Goal: Information Seeking & Learning: Learn about a topic

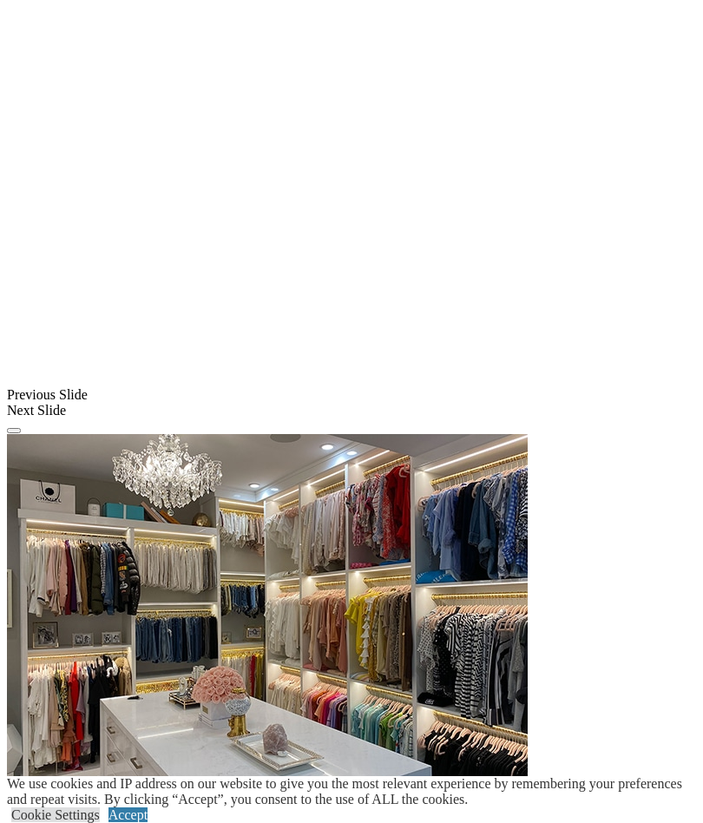
scroll to position [1366, 0]
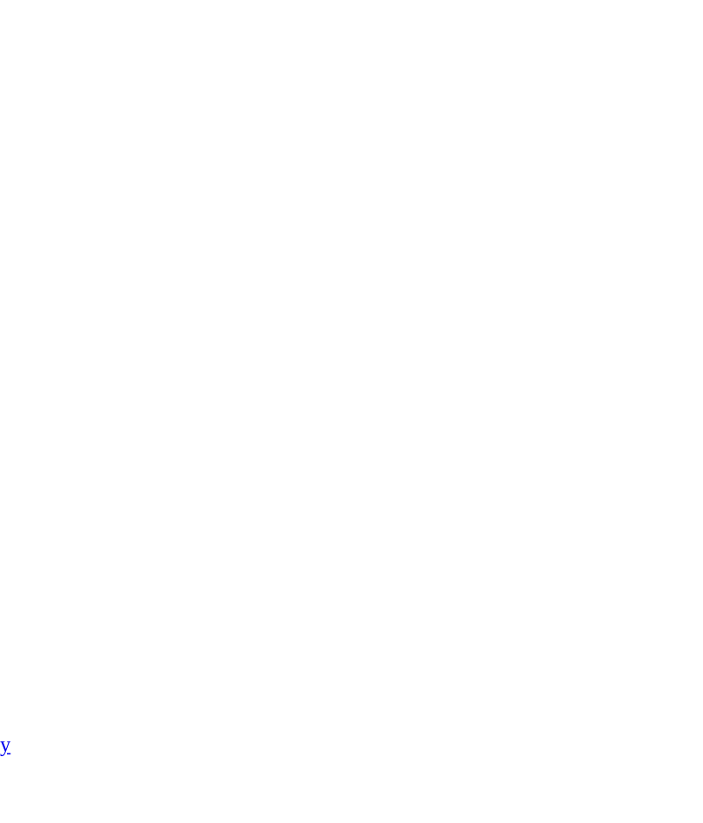
scroll to position [2133, 0]
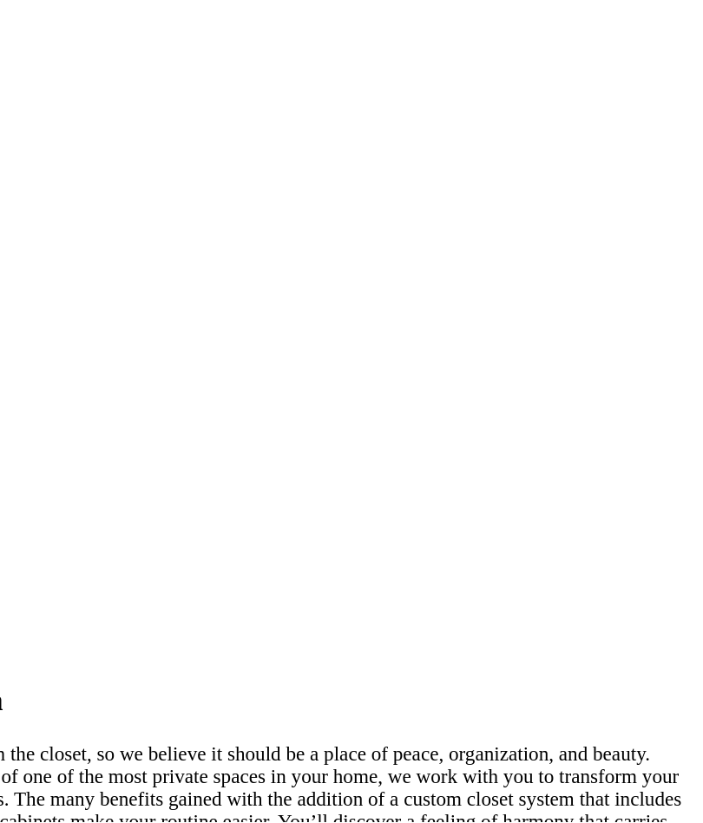
scroll to position [3419, 0]
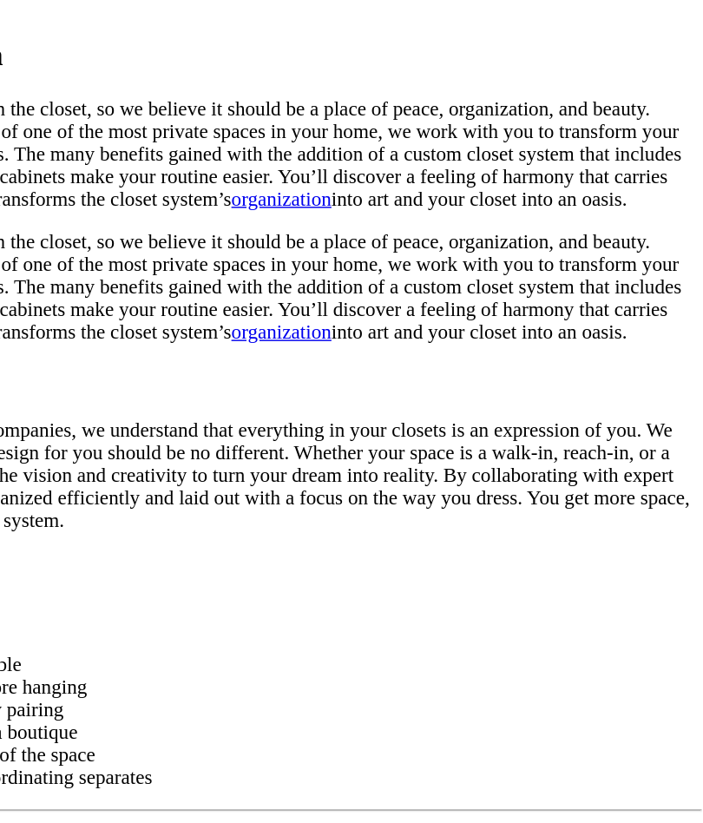
scroll to position [3873, 0]
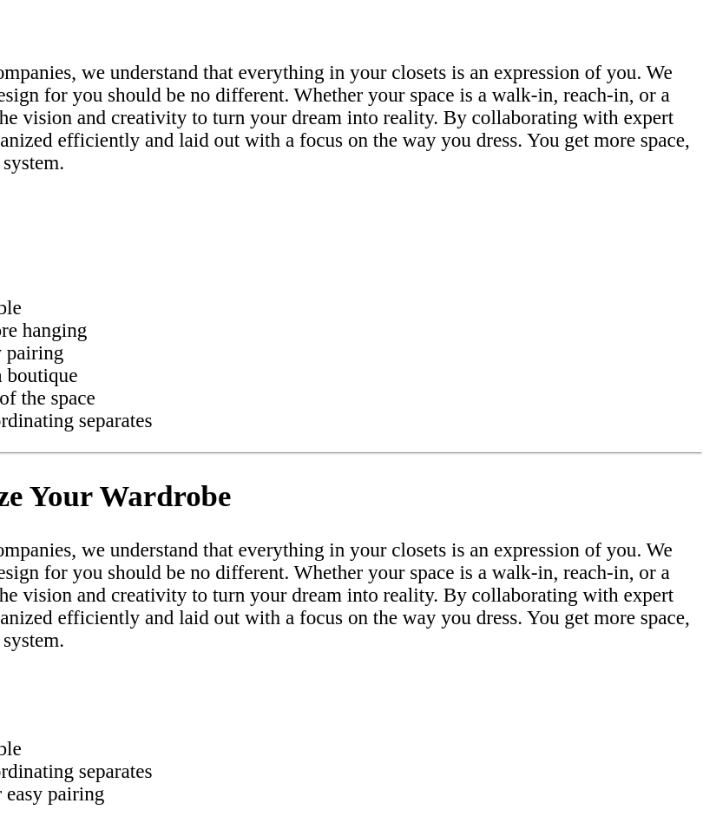
scroll to position [4128, 0]
